Goal: Transaction & Acquisition: Download file/media

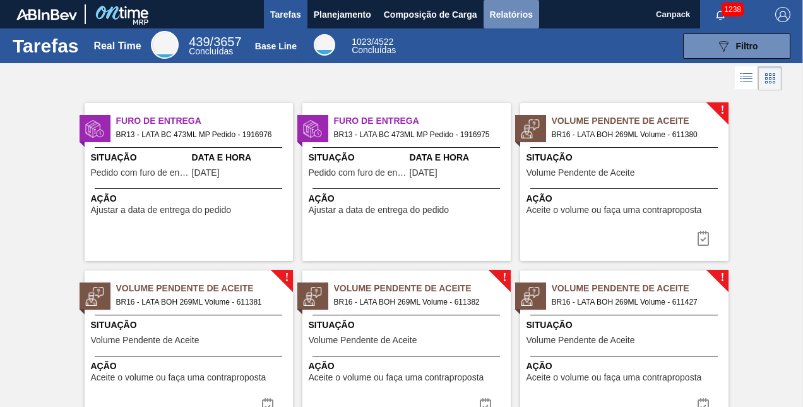
click at [513, 7] on span "Relatórios" at bounding box center [511, 14] width 43 height 15
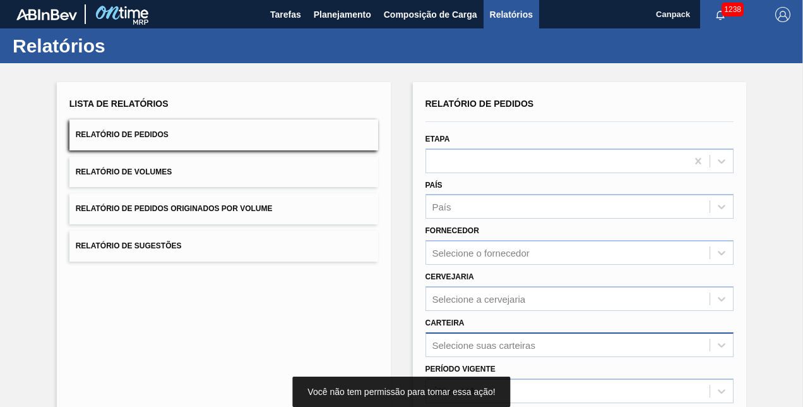
scroll to position [177, 0]
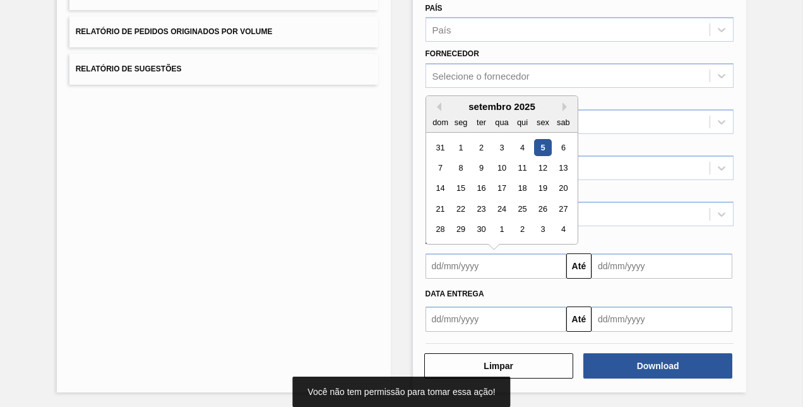
click at [508, 256] on input "text" at bounding box center [496, 265] width 141 height 25
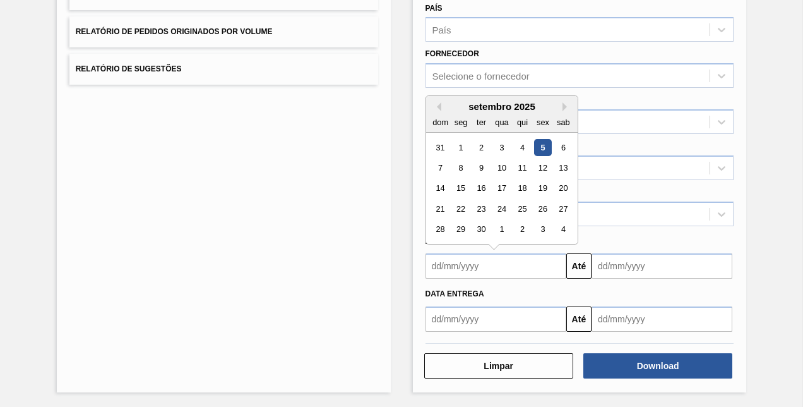
click at [544, 144] on div "5" at bounding box center [542, 147] width 17 height 17
type input "[DATE]"
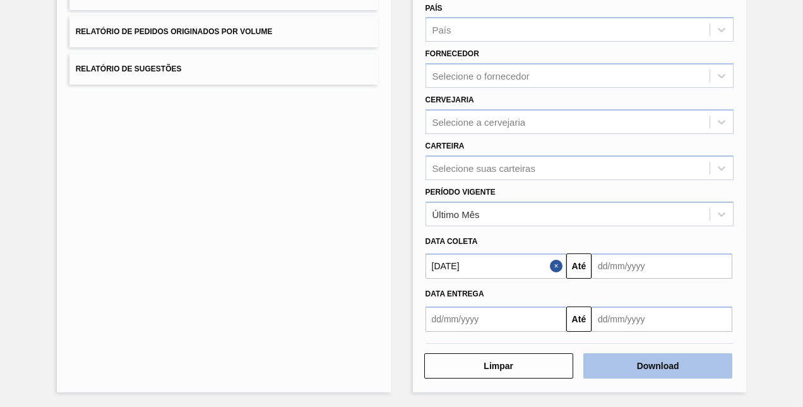
click at [661, 365] on button "Download" at bounding box center [657, 365] width 149 height 25
